Goal: Find specific page/section: Find specific page/section

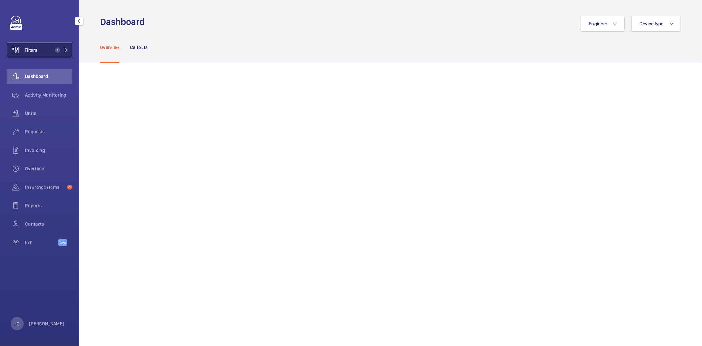
click at [69, 54] on button "Filters 1" at bounding box center [40, 50] width 66 height 16
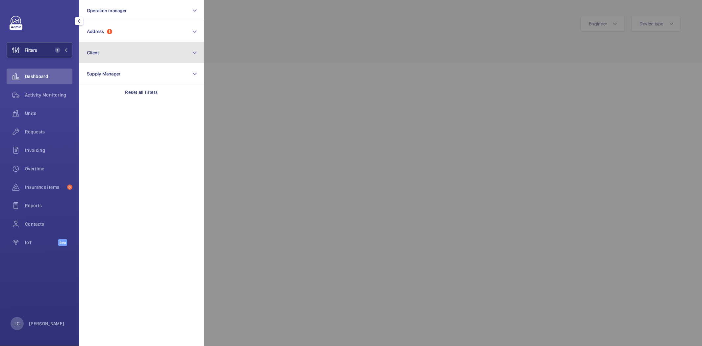
click at [115, 44] on button "Client" at bounding box center [141, 52] width 125 height 21
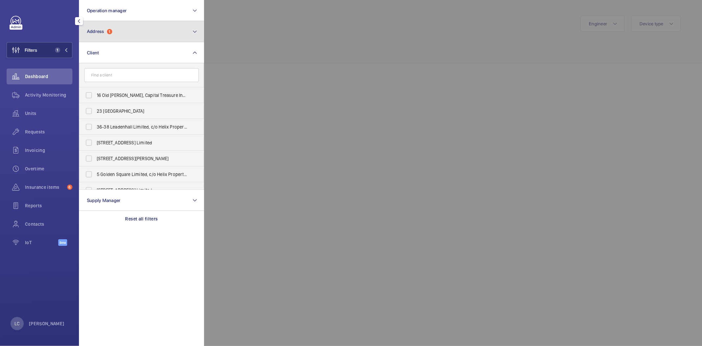
click at [118, 33] on button "Address 1" at bounding box center [141, 31] width 125 height 21
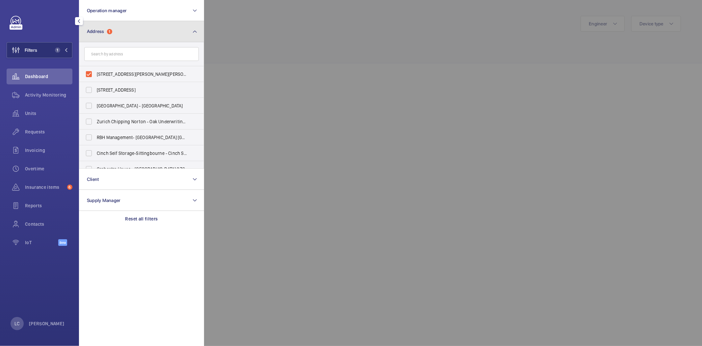
click at [118, 33] on button "Address 1" at bounding box center [141, 31] width 125 height 21
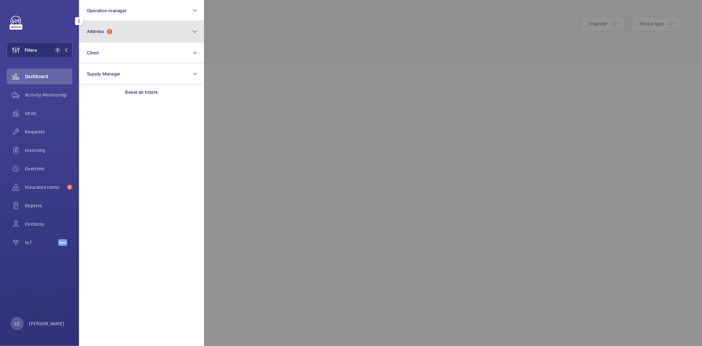
click at [127, 35] on button "Address 1" at bounding box center [141, 31] width 125 height 21
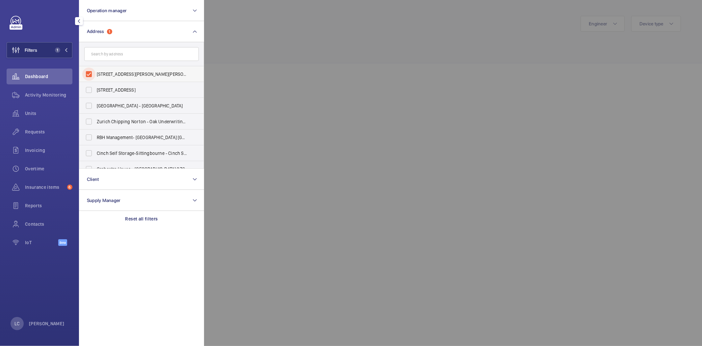
click at [91, 73] on input "[STREET_ADDRESS][PERSON_NAME][PERSON_NAME]" at bounding box center [88, 73] width 13 height 13
checkbox input "false"
drag, startPoint x: 137, startPoint y: 28, endPoint x: 133, endPoint y: 40, distance: 12.8
click at [137, 28] on button "Address" at bounding box center [141, 31] width 125 height 21
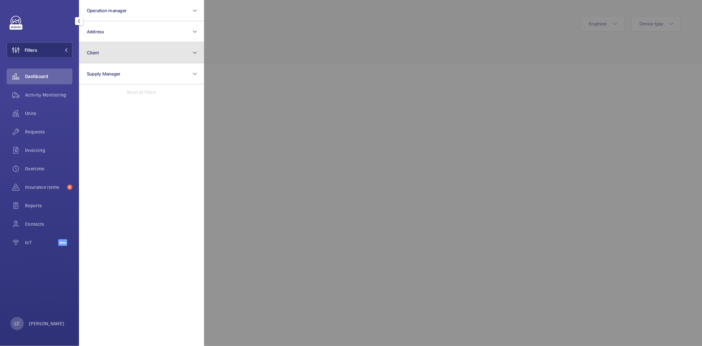
click at [124, 54] on button "Client" at bounding box center [141, 52] width 125 height 21
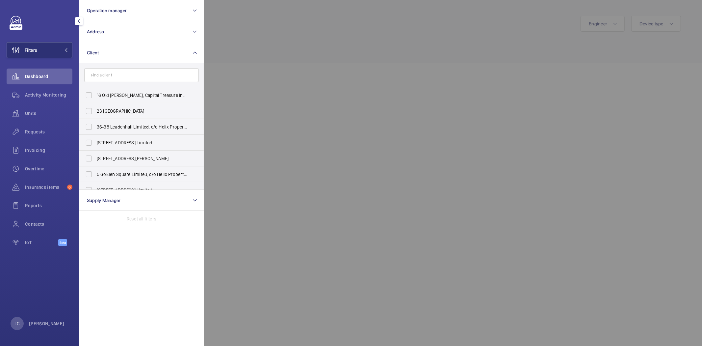
click at [117, 75] on input "text" at bounding box center [141, 75] width 115 height 14
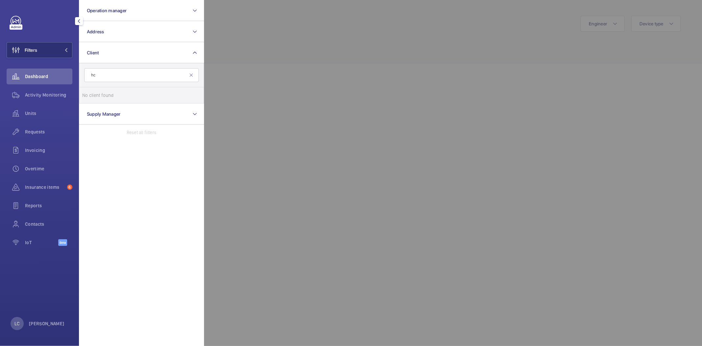
click at [119, 78] on input "hc" at bounding box center [141, 75] width 115 height 14
type input "h"
type input "45 cr"
drag, startPoint x: 120, startPoint y: 76, endPoint x: 79, endPoint y: 73, distance: 41.6
click at [80, 73] on form "45 cr" at bounding box center [141, 75] width 124 height 24
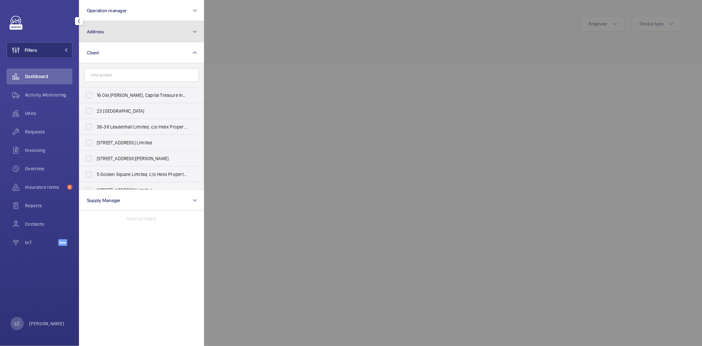
click at [114, 32] on button "Address" at bounding box center [141, 31] width 125 height 21
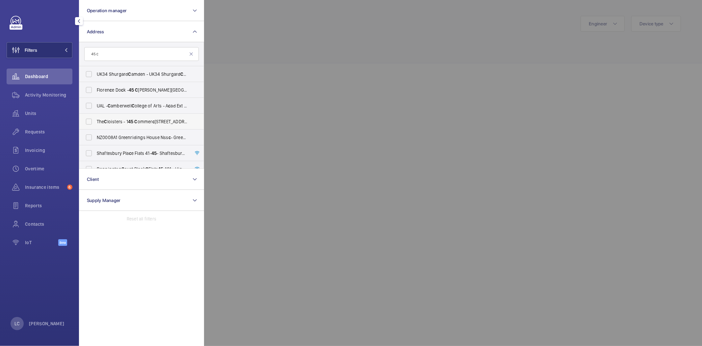
scroll to position [27, 0]
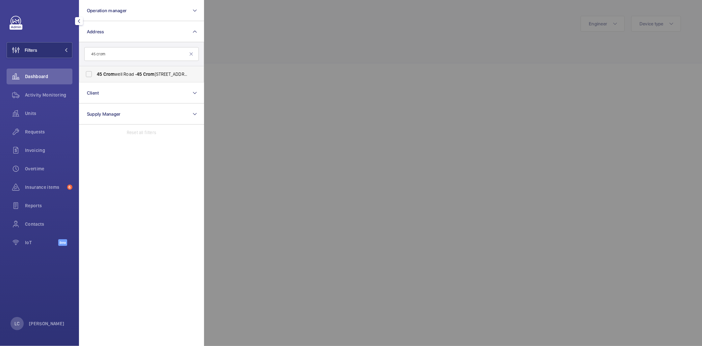
type input "45 crom"
click at [119, 71] on span "[STREET_ADDRESS]" at bounding box center [142, 74] width 91 height 7
click at [95, 71] on input "[STREET_ADDRESS]" at bounding box center [88, 73] width 13 height 13
checkbox input "true"
click at [293, 69] on div at bounding box center [555, 173] width 702 height 346
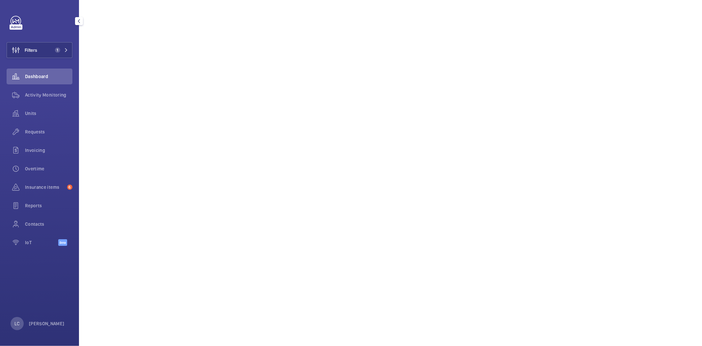
scroll to position [110, 0]
click at [40, 107] on div "Units" at bounding box center [40, 113] width 66 height 16
